Goal: Task Accomplishment & Management: Manage account settings

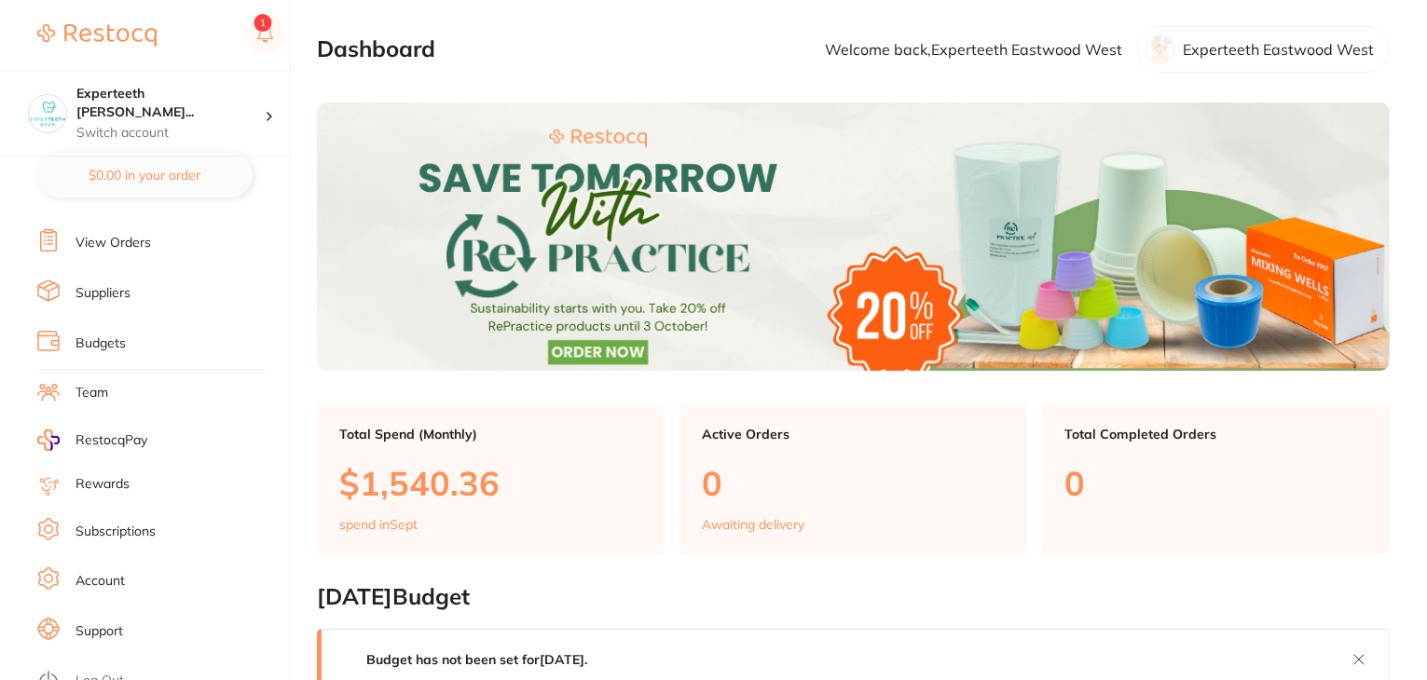
scroll to position [187, 0]
click at [122, 526] on link "Subscriptions" at bounding box center [115, 528] width 80 height 19
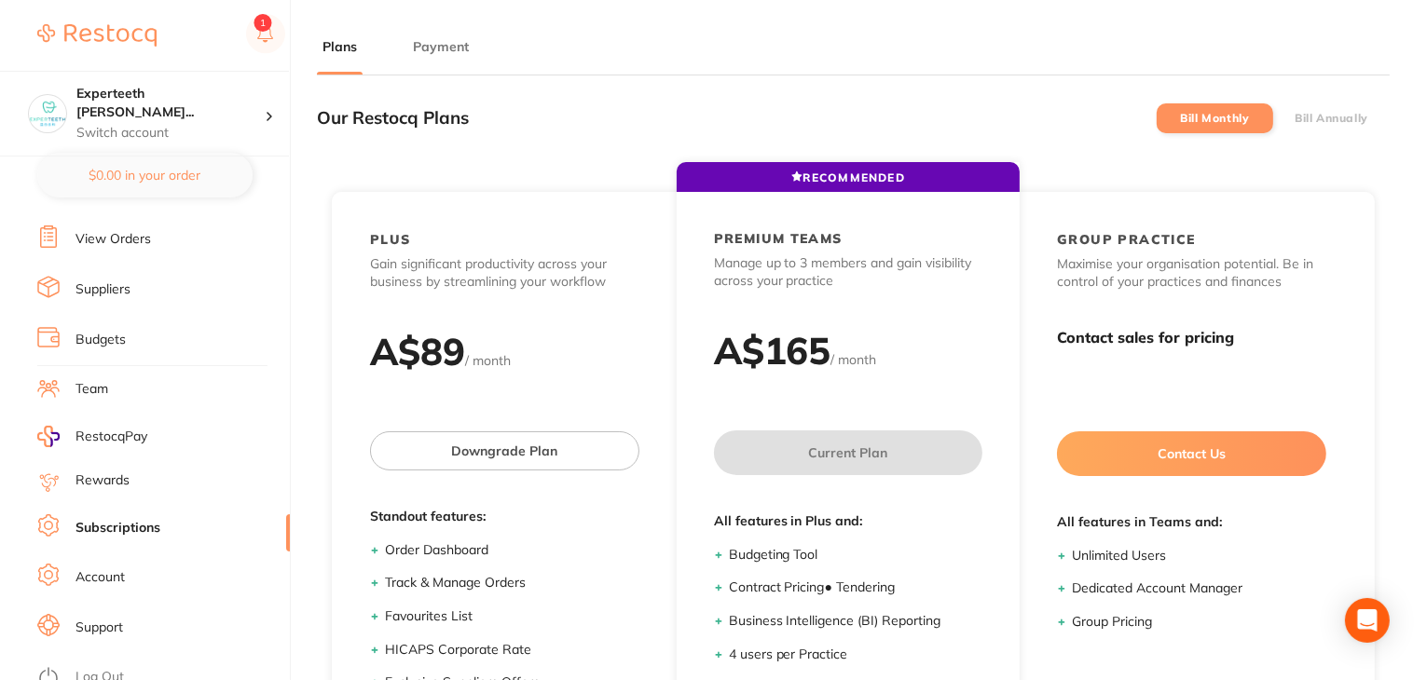
drag, startPoint x: 455, startPoint y: 49, endPoint x: 474, endPoint y: 64, distance: 24.6
click at [455, 50] on button "Payment" at bounding box center [440, 47] width 67 height 18
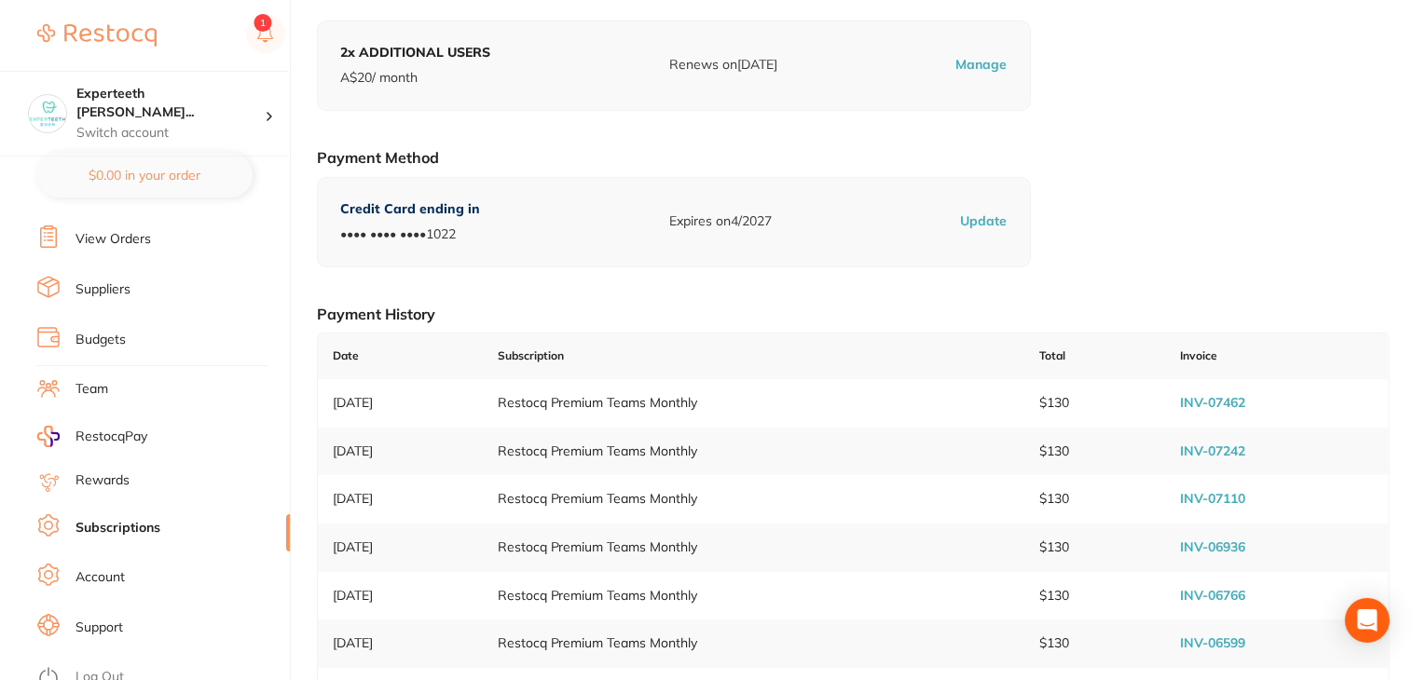
scroll to position [280, 0]
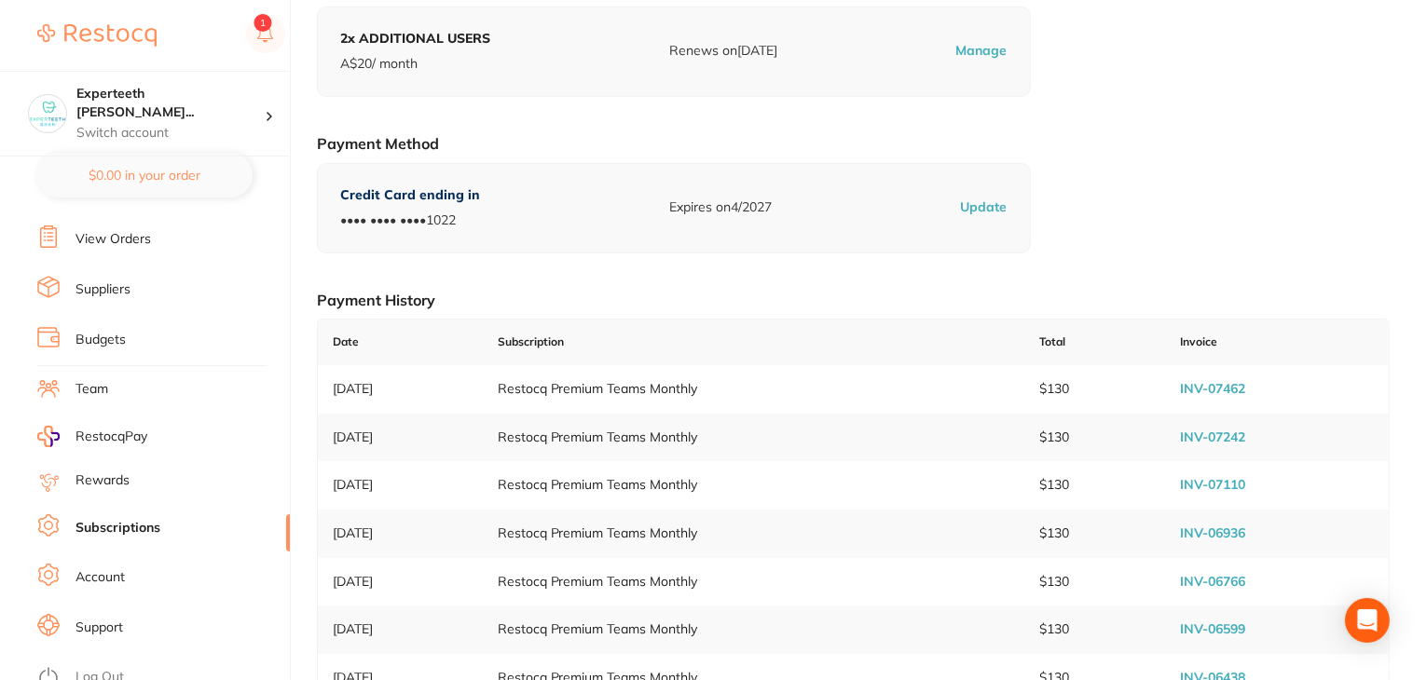
click at [1196, 387] on link "INV-07462" at bounding box center [1212, 388] width 65 height 17
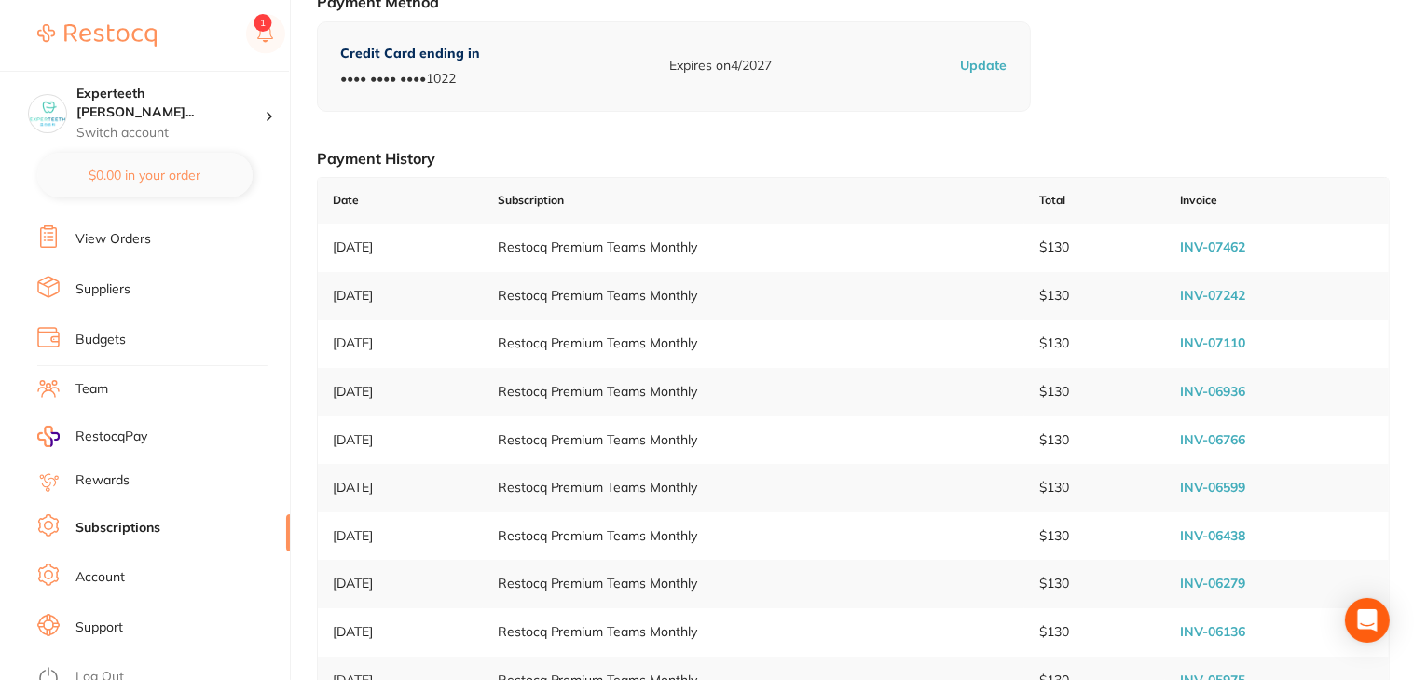
scroll to position [504, 0]
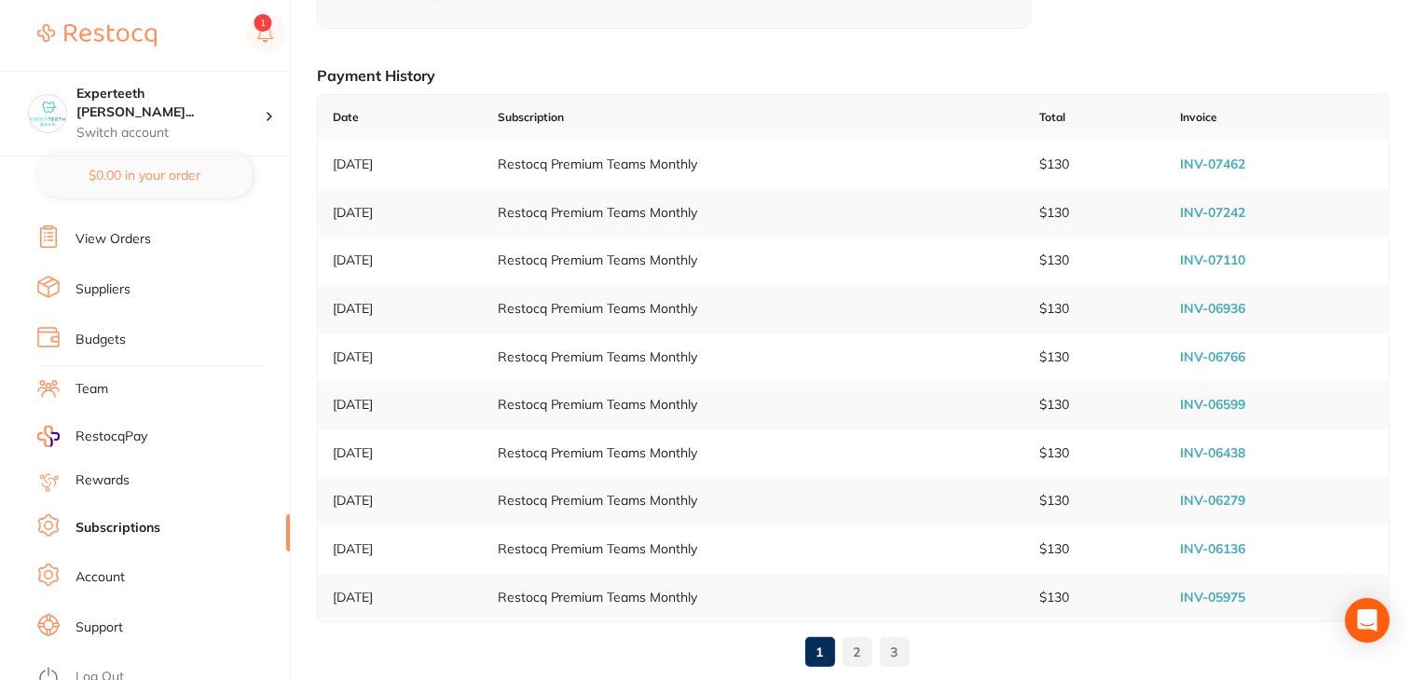
click at [101, 668] on link "Log Out" at bounding box center [99, 677] width 48 height 19
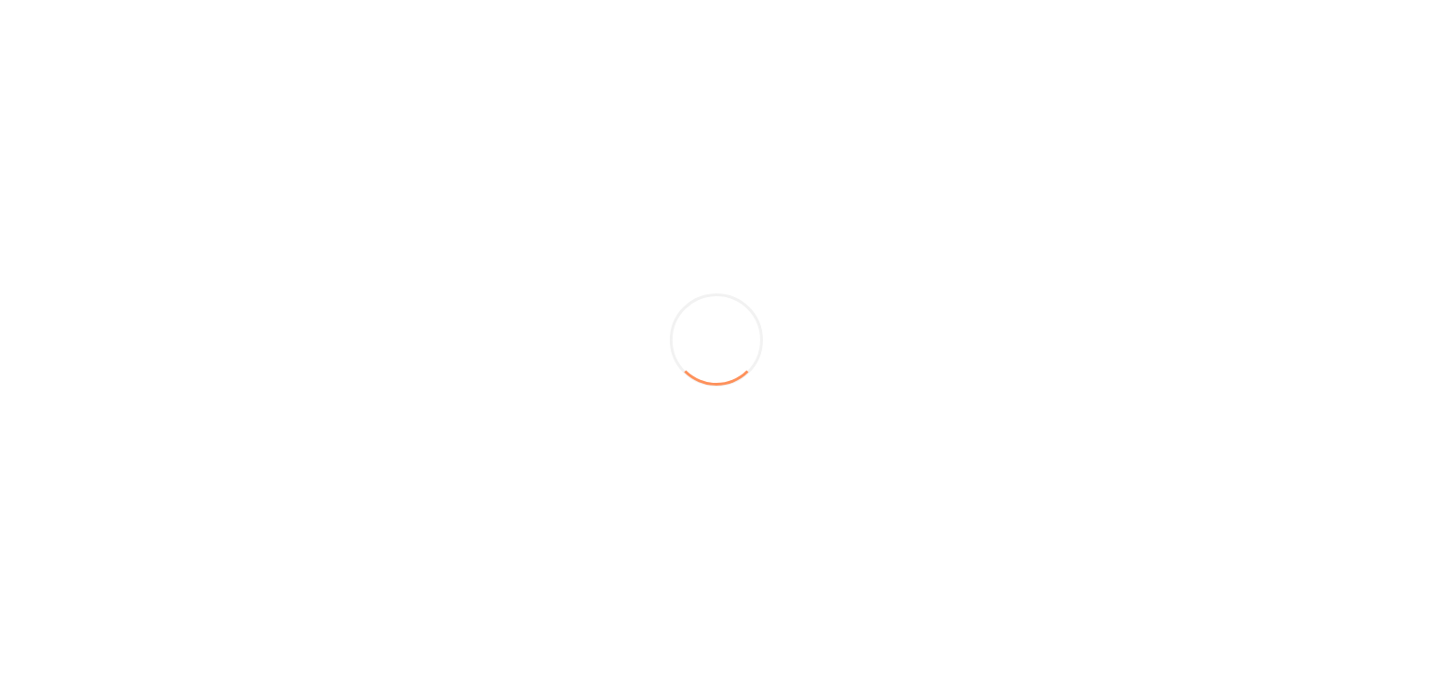
scroll to position [0, 0]
